Goal: Information Seeking & Learning: Understand process/instructions

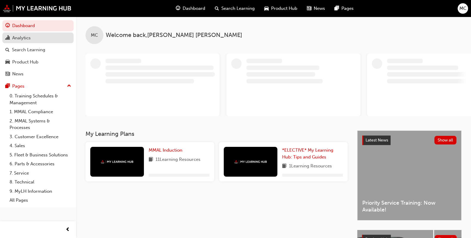
click at [42, 35] on div "Analytics" at bounding box center [37, 37] width 65 height 7
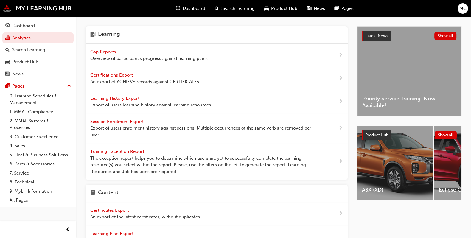
click at [94, 51] on span "Gap Reports" at bounding box center [103, 51] width 27 height 5
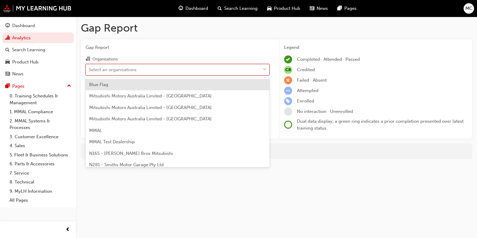
click at [146, 69] on div "Select an organisations" at bounding box center [173, 69] width 174 height 10
click at [89, 69] on input "Organisations option Blue Flag focused, 1 of 202. 202 results available. Use Up…" at bounding box center [89, 69] width 1 height 5
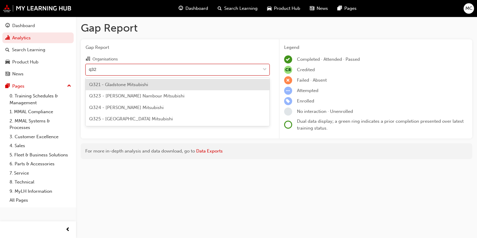
type input "q323"
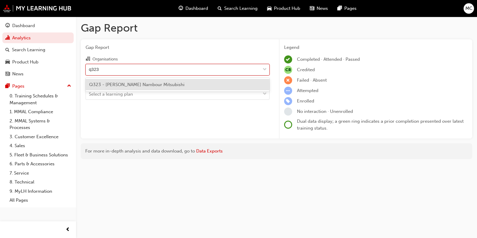
click at [136, 87] on div "Q323 - [PERSON_NAME] Nambour Mitsubishi" at bounding box center [178, 85] width 184 height 12
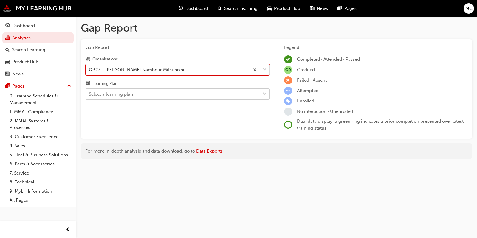
click at [136, 94] on div "Select a learning plan" at bounding box center [173, 94] width 174 height 10
click at [89, 94] on input "Learning Plan Select a learning plan" at bounding box center [89, 94] width 1 height 5
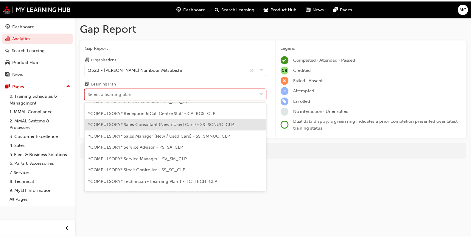
scroll to position [186, 0]
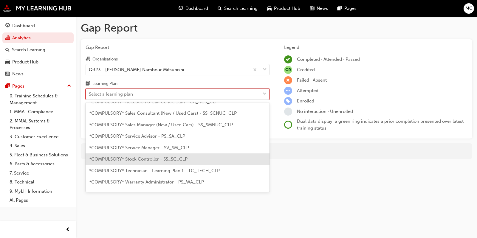
click at [155, 157] on span "*COMPULSORY* Stock Controller - SS_SC_CLP" at bounding box center [138, 159] width 98 height 5
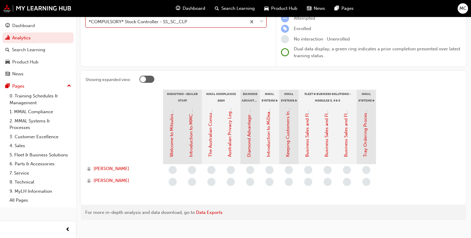
scroll to position [74, 0]
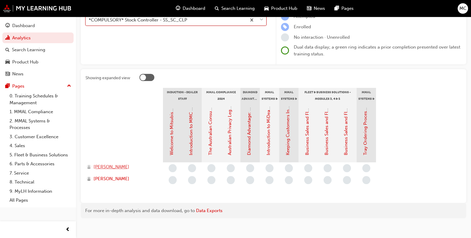
click at [104, 166] on span "[PERSON_NAME]" at bounding box center [112, 167] width 36 height 7
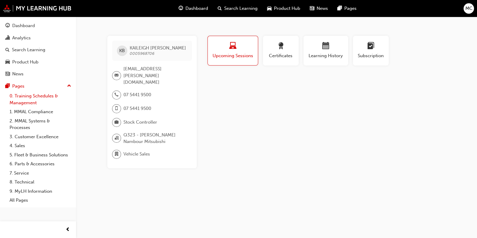
click at [34, 98] on link "0. Training Schedules & Management" at bounding box center [40, 100] width 67 height 16
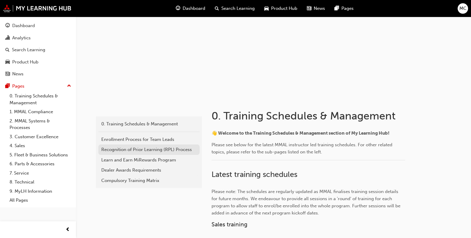
scroll to position [74, 0]
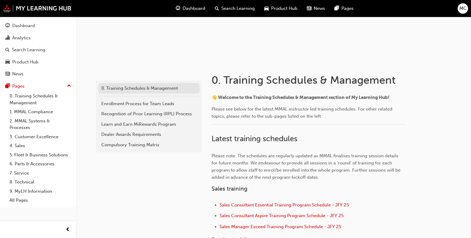
click at [134, 86] on div "0. Training Schedules & Management" at bounding box center [148, 88] width 95 height 7
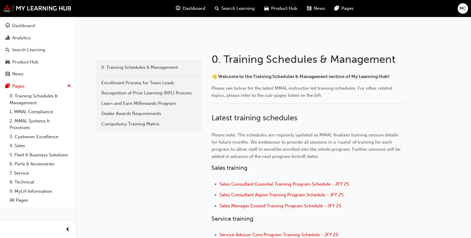
scroll to position [112, 0]
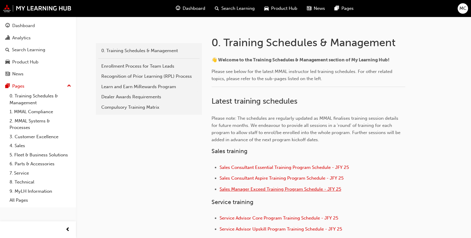
click at [238, 189] on span "Sales Manager Exceed Training Program Schedule - JFY 25" at bounding box center [281, 189] width 122 height 5
